Goal: Connect with others: Find contact information

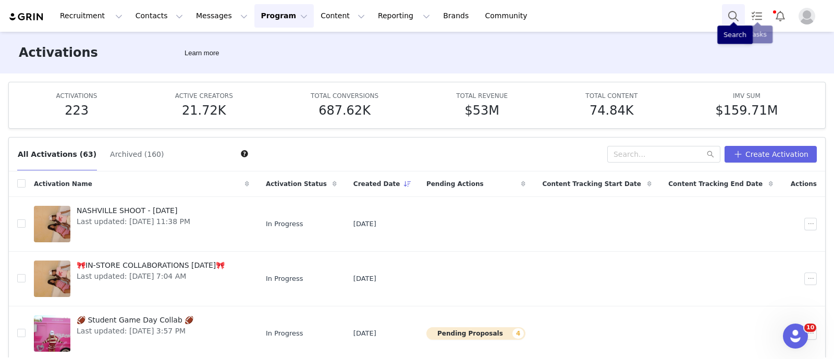
click at [666, 7] on button "Search" at bounding box center [733, 15] width 23 height 23
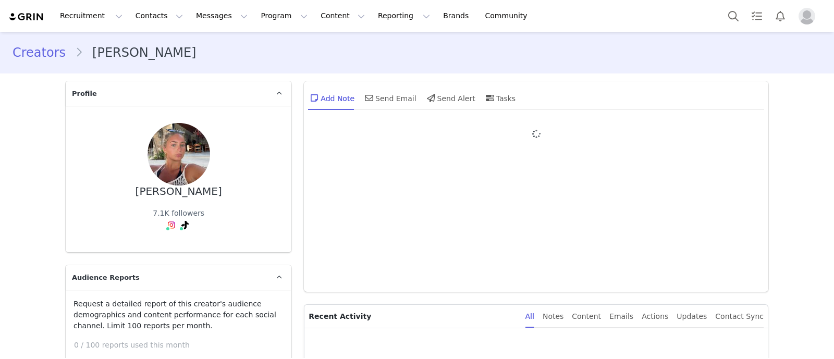
type input "+1 ([GEOGRAPHIC_DATA])"
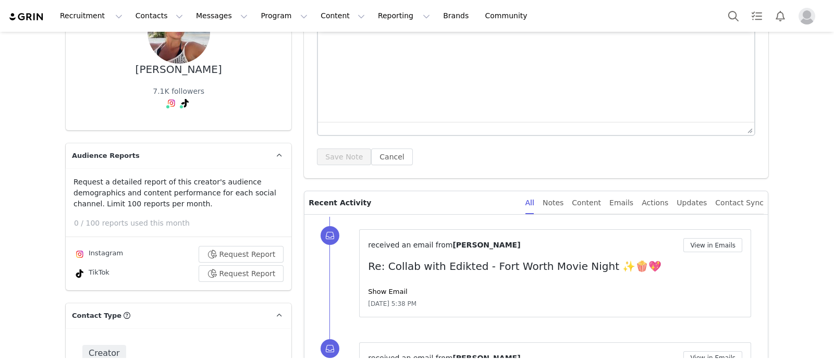
scroll to position [121, 0]
click at [163, 118] on div "macey craiger 7.1K followers Instagram ( @maceycraiger ) — Creator Connected — …" at bounding box center [179, 58] width 226 height 146
click at [169, 127] on link "@maceycraiger" at bounding box center [177, 126] width 57 height 8
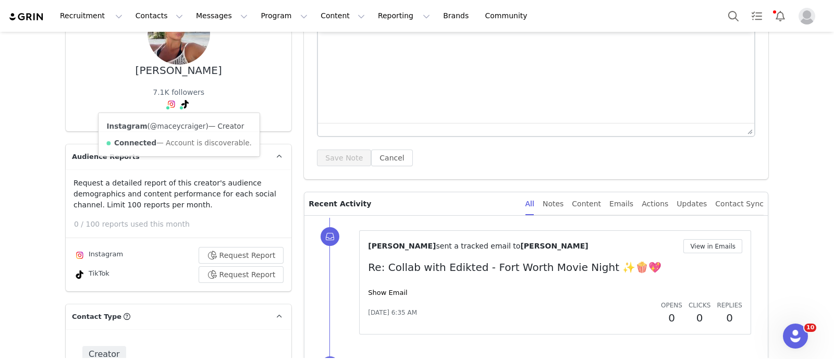
scroll to position [0, 0]
click at [729, 11] on button "Search" at bounding box center [733, 15] width 23 height 23
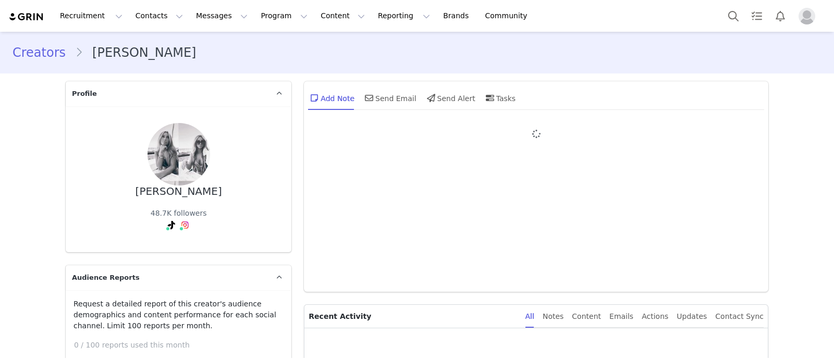
type input "+1 ([GEOGRAPHIC_DATA])"
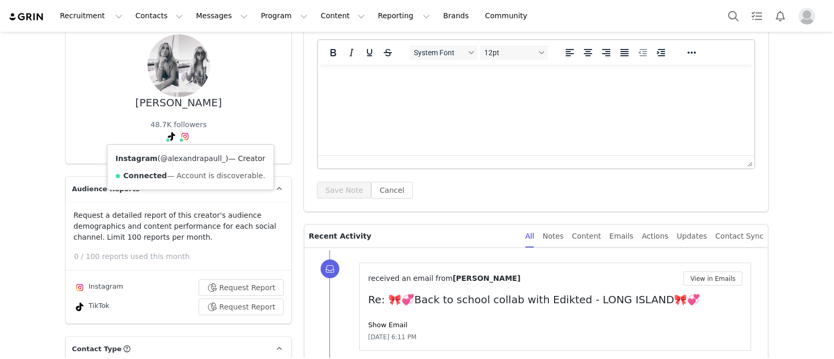
click at [180, 158] on link "@alexandrapaull_" at bounding box center [192, 158] width 65 height 8
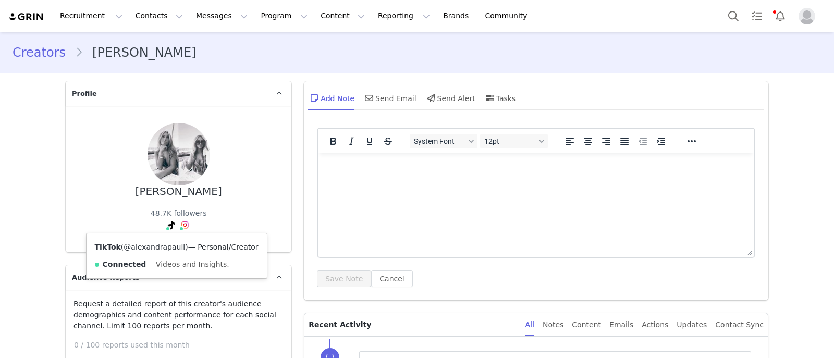
click at [156, 245] on link "@alexandrapaull" at bounding box center [153, 247] width 61 height 8
